Goal: Information Seeking & Learning: Learn about a topic

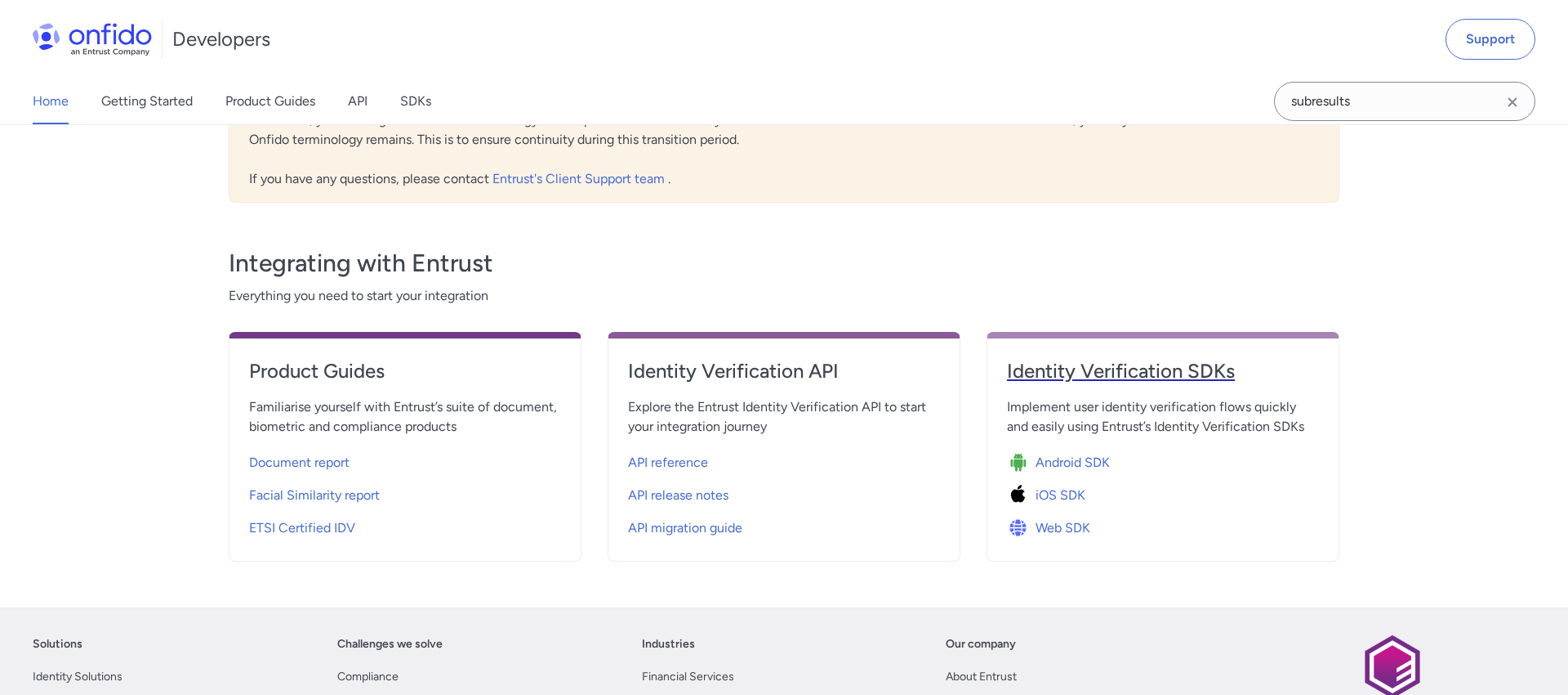
click at [1183, 373] on h4 "Identity Verification SDKs" at bounding box center [1163, 371] width 312 height 27
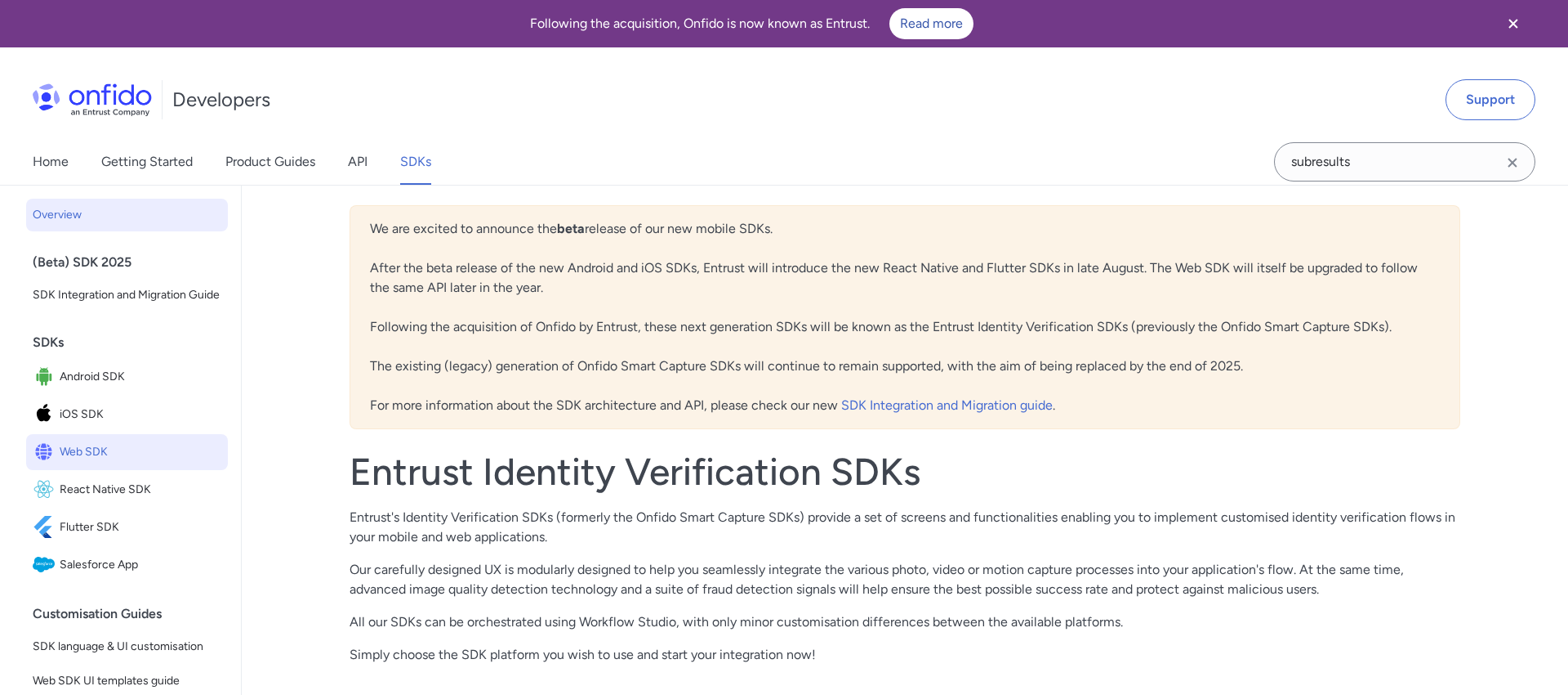
click at [49, 448] on img at bounding box center [46, 452] width 27 height 23
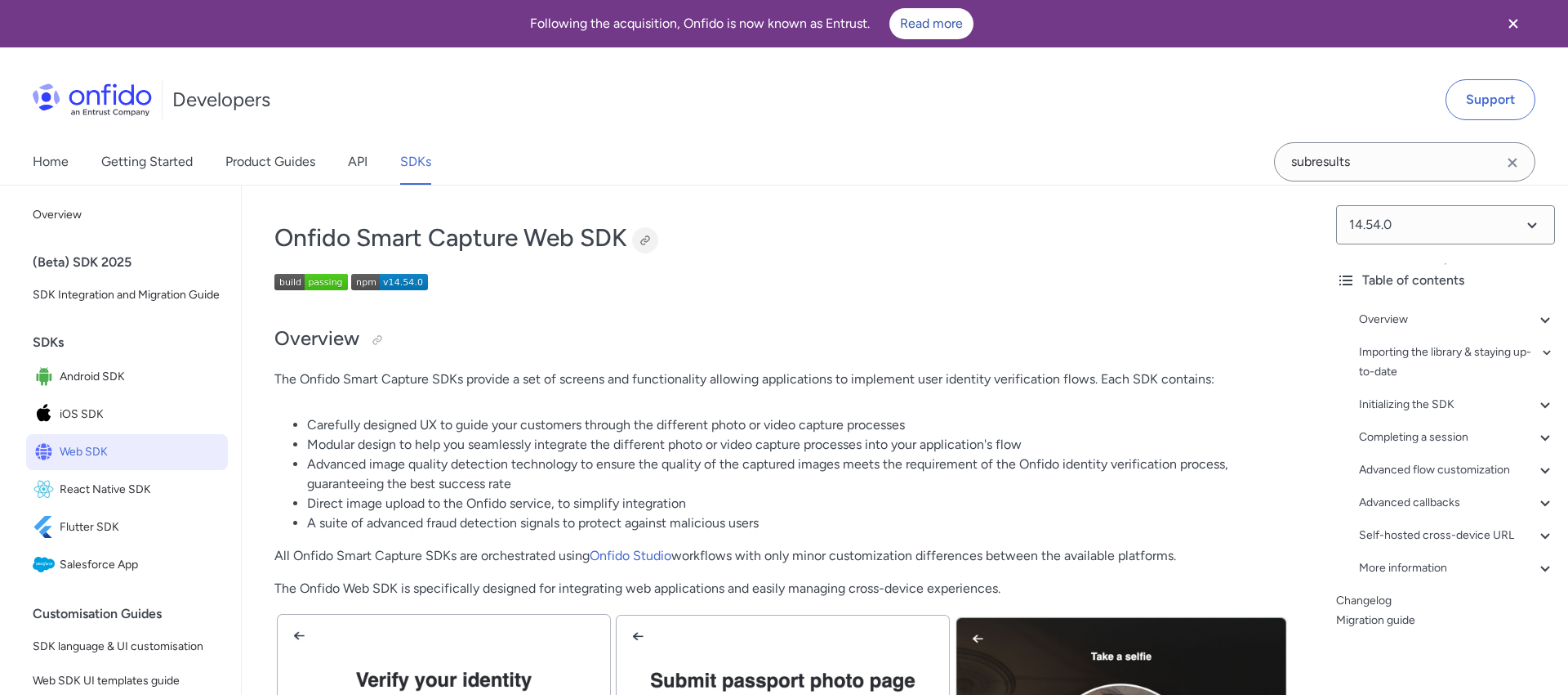
click at [642, 239] on div at bounding box center [645, 240] width 13 height 13
